Goal: Navigation & Orientation: Find specific page/section

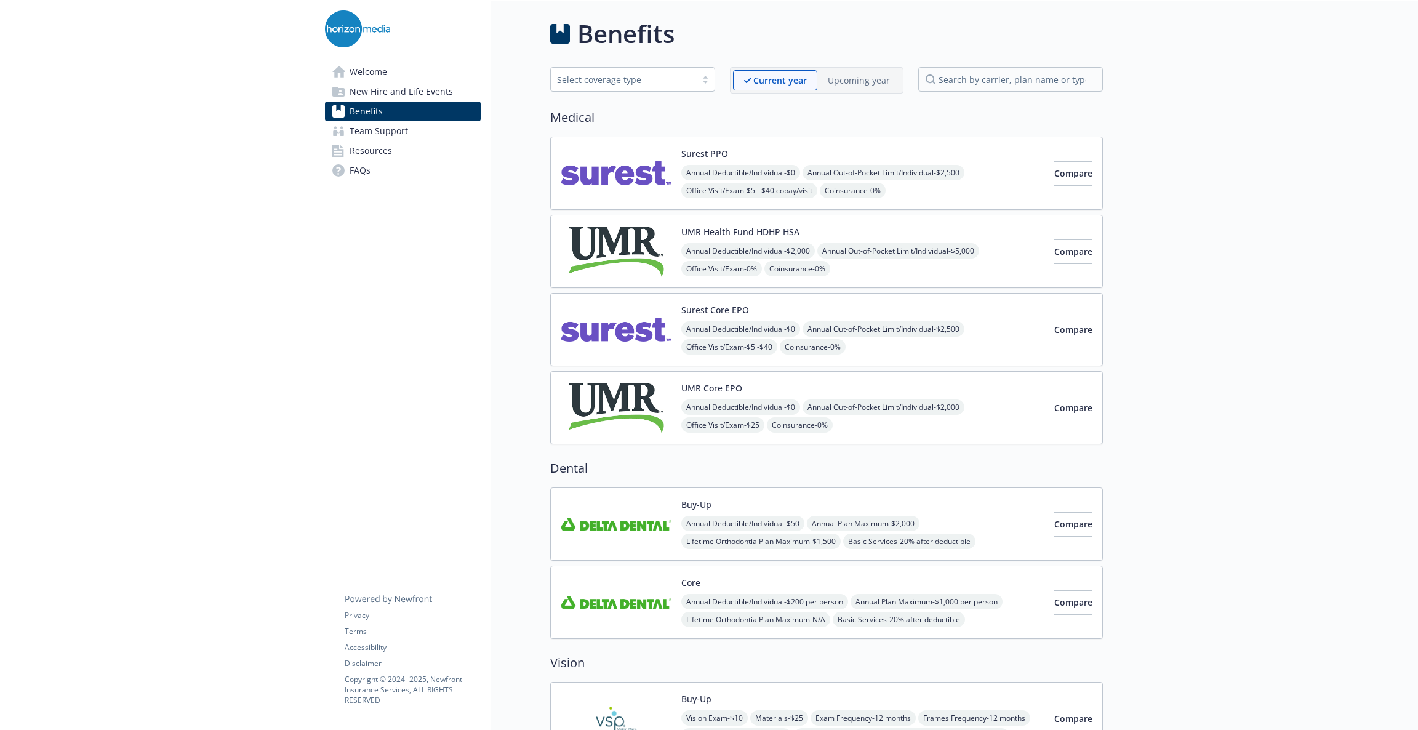
scroll to position [337, 0]
